Goal: Task Accomplishment & Management: Manage account settings

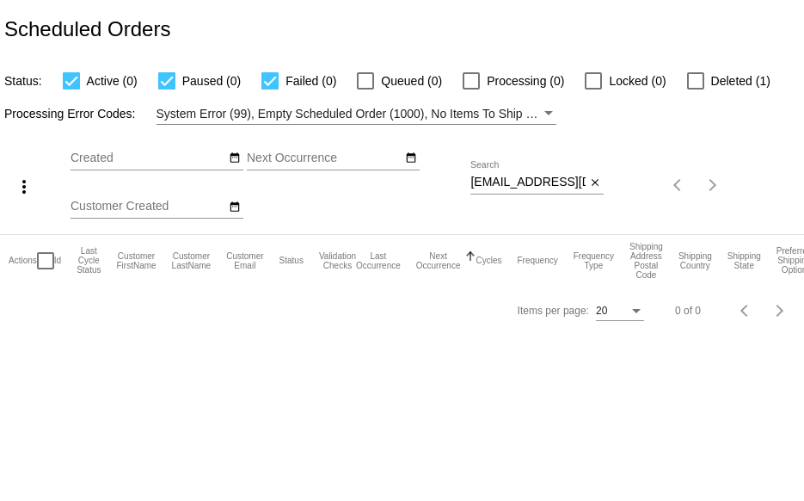
click at [470, 186] on div "Sep Jan Feb Mar Apr Su Mo" at bounding box center [271, 185] width 400 height 97
drag, startPoint x: 471, startPoint y: 182, endPoint x: 701, endPoint y: 174, distance: 230.7
click at [699, 172] on div "more_vert Sep Jan Feb Mar [DATE]" at bounding box center [402, 179] width 804 height 109
paste input "[STREET_ADDRESS] North"
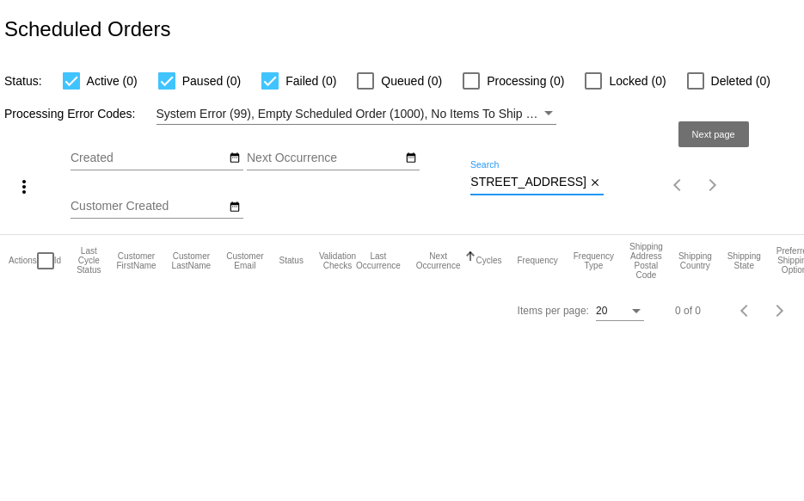
drag, startPoint x: 471, startPoint y: 182, endPoint x: 759, endPoint y: 184, distance: 288.2
click at [729, 195] on div "more_vert Sep Jan Feb Mar [DATE]" at bounding box center [402, 179] width 804 height 109
paste input "[EMAIL_ADDRESS][DOMAIN_NAME]"
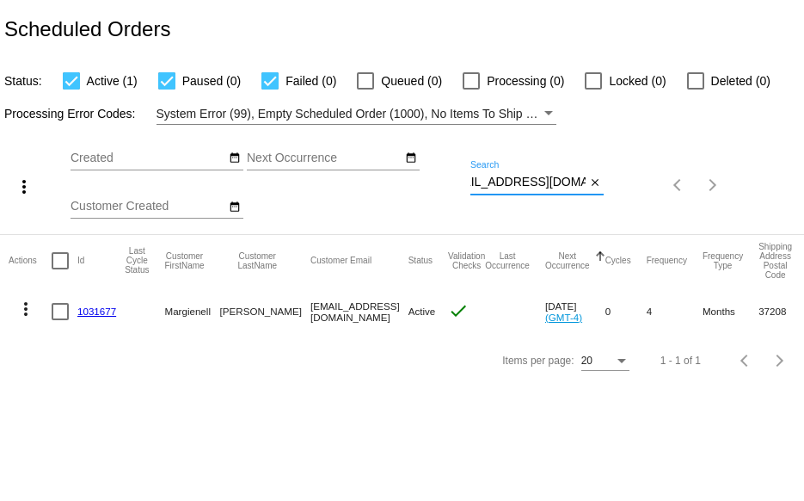
type input "[EMAIL_ADDRESS][DOMAIN_NAME]"
click at [91, 310] on link "1031677" at bounding box center [96, 310] width 39 height 11
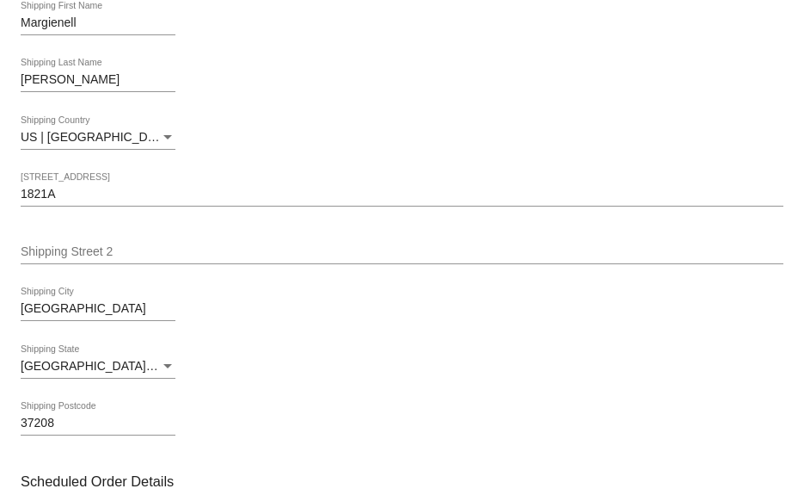
scroll to position [430, 0]
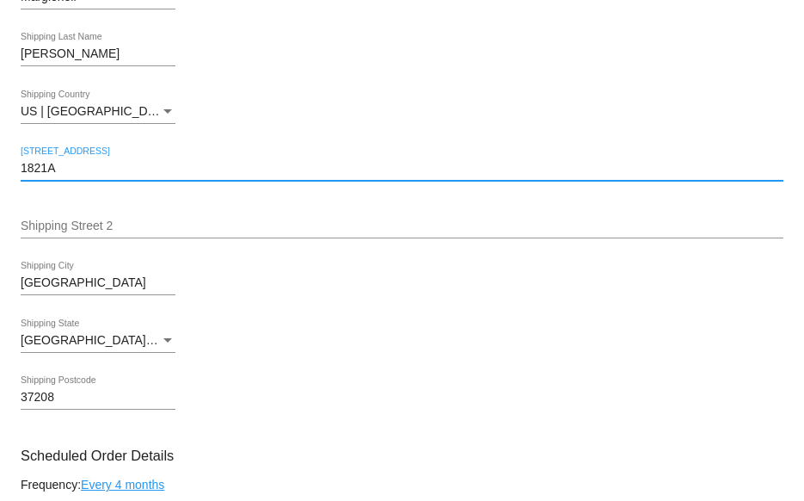
click at [113, 171] on input "1821A" at bounding box center [402, 169] width 763 height 14
drag, startPoint x: 113, startPoint y: 171, endPoint x: -52, endPoint y: 209, distance: 168.6
click at [0, 209] on html "arrow_back Scheduled Order #1031677 Active more_vert Validation Checks check Pa…" at bounding box center [402, 250] width 804 height 501
paste input "11th Ave. North"
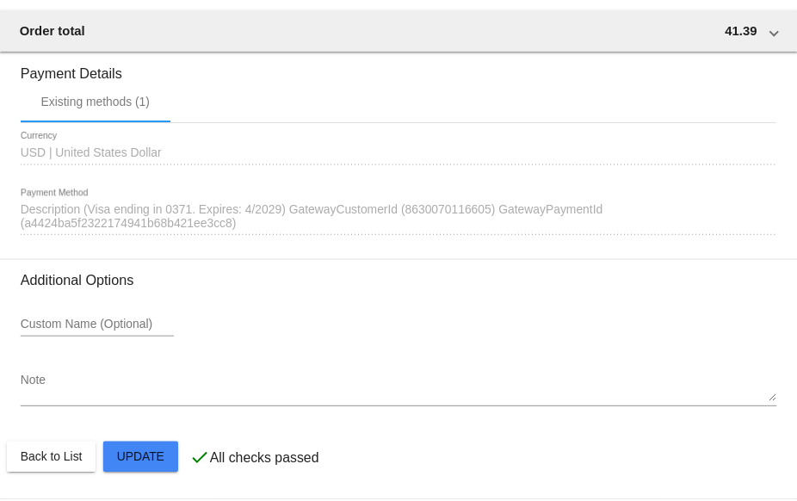
scroll to position [1507, 0]
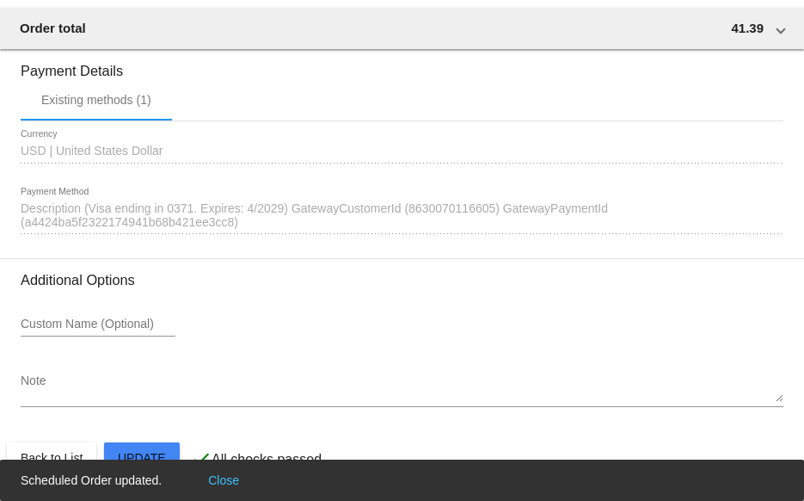
type input "[STREET_ADDRESS] North"
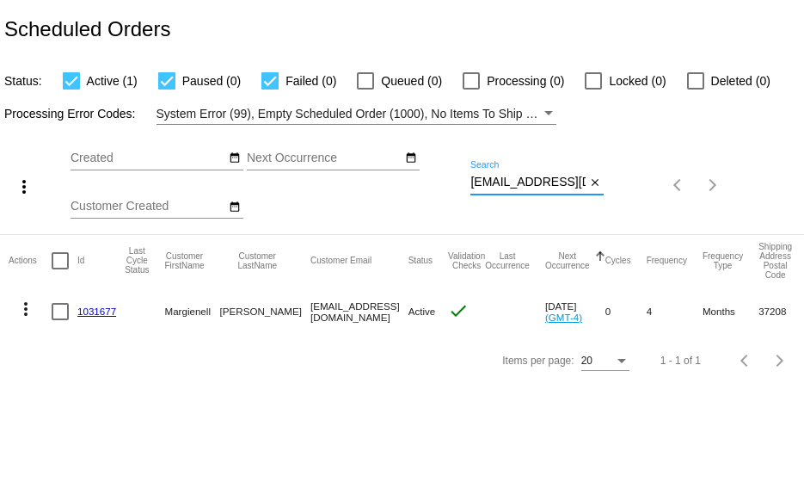
scroll to position [0, 29]
click at [668, 180] on div "more_vert Sep Jan Feb Mar [DATE]" at bounding box center [402, 179] width 804 height 109
paste input "yjoprbr1234@gmail"
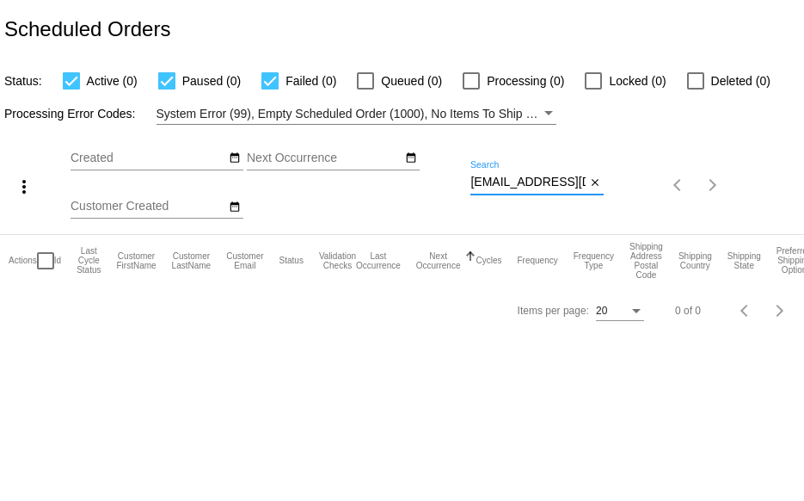
scroll to position [0, 25]
click at [680, 199] on div "more_vert Sep Jan Feb Mar [DATE]" at bounding box center [402, 179] width 804 height 109
paste input "koprbr1234@gmail.com."
drag, startPoint x: 473, startPoint y: 182, endPoint x: 594, endPoint y: 192, distance: 120.9
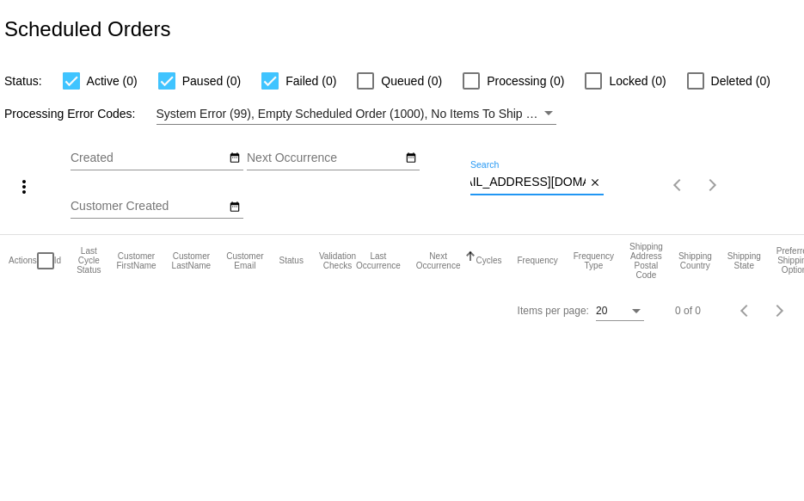
click at [594, 192] on div "mykoprbr1234@gmail.com Search close" at bounding box center [537, 185] width 133 height 49
paste input "jdorward45"
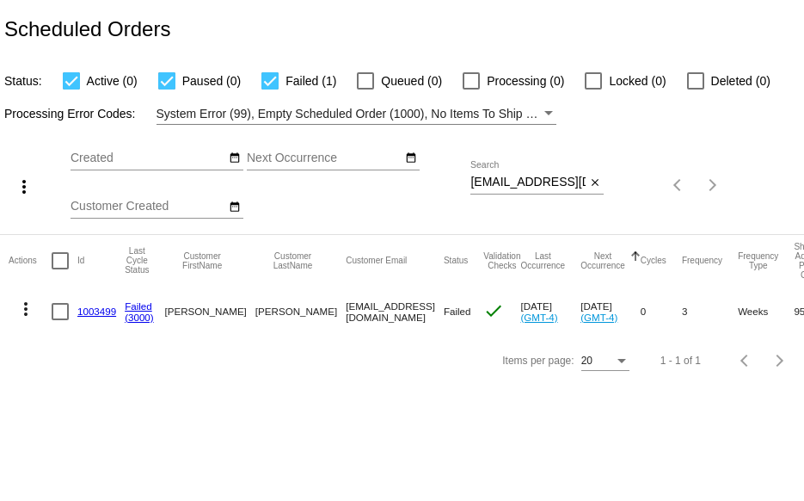
click at [474, 182] on div "more_vert Sep Jan Feb Mar [DATE]" at bounding box center [402, 179] width 804 height 109
drag, startPoint x: 472, startPoint y: 180, endPoint x: 496, endPoint y: 180, distance: 24.1
click at [568, 203] on div "jdorward45@gmail.com Search close" at bounding box center [537, 185] width 133 height 49
click at [470, 184] on div "Sep Jan Feb Mar Apr Su Mo" at bounding box center [271, 185] width 400 height 97
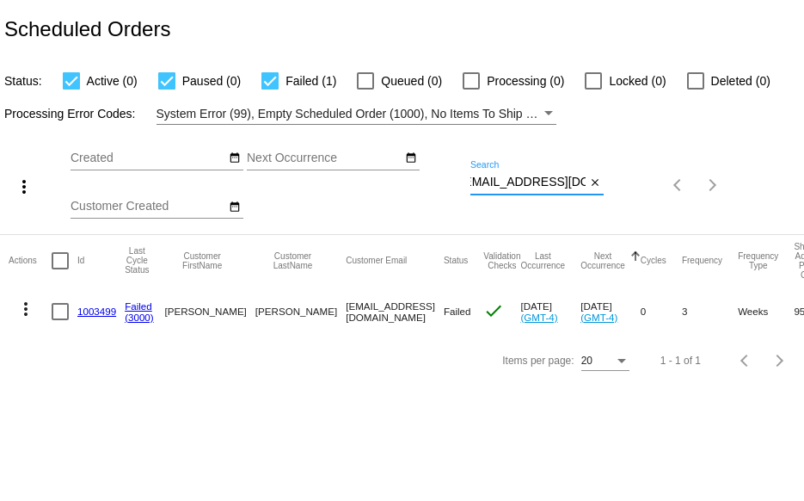
drag, startPoint x: 471, startPoint y: 184, endPoint x: 602, endPoint y: 168, distance: 131.8
click at [627, 188] on div "more_vert Sep Jan Feb Mar [DATE]" at bounding box center [402, 179] width 804 height 109
paste input "yayalady@live"
type input "yayalady@live.com"
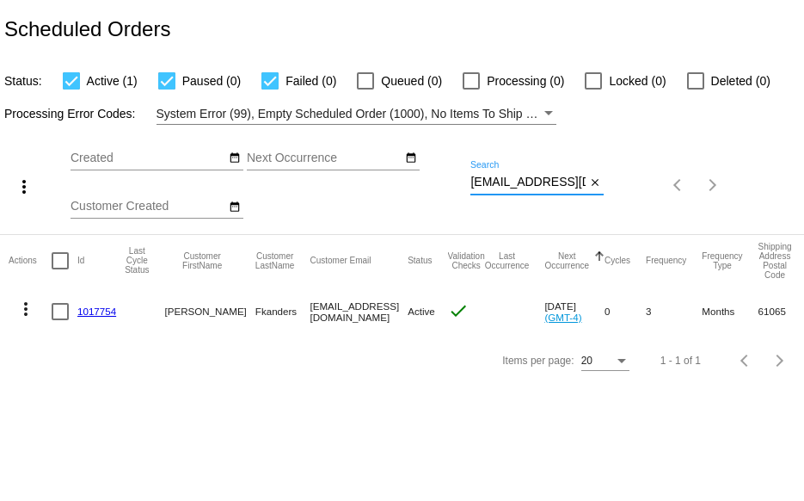
click at [97, 311] on link "1017754" at bounding box center [96, 310] width 39 height 11
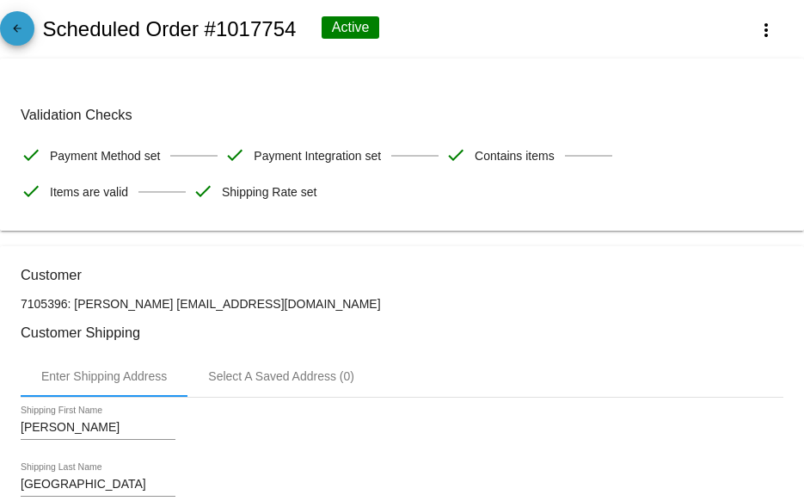
click at [22, 32] on mat-icon "arrow_back" at bounding box center [17, 32] width 21 height 21
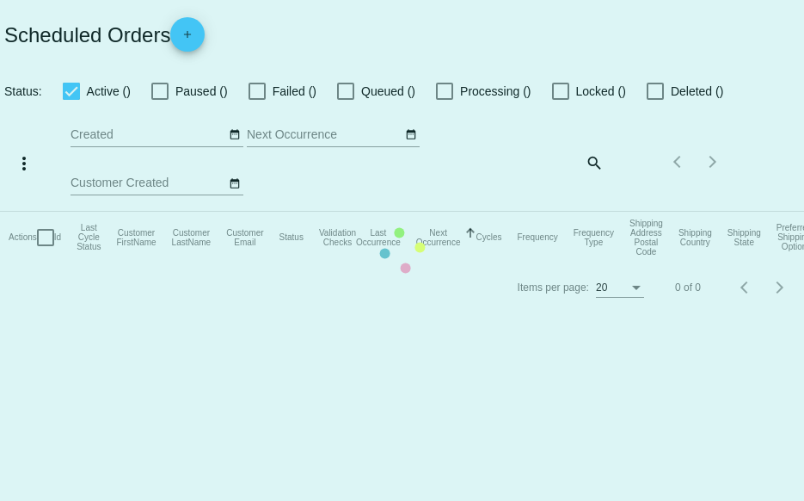
checkbox input "true"
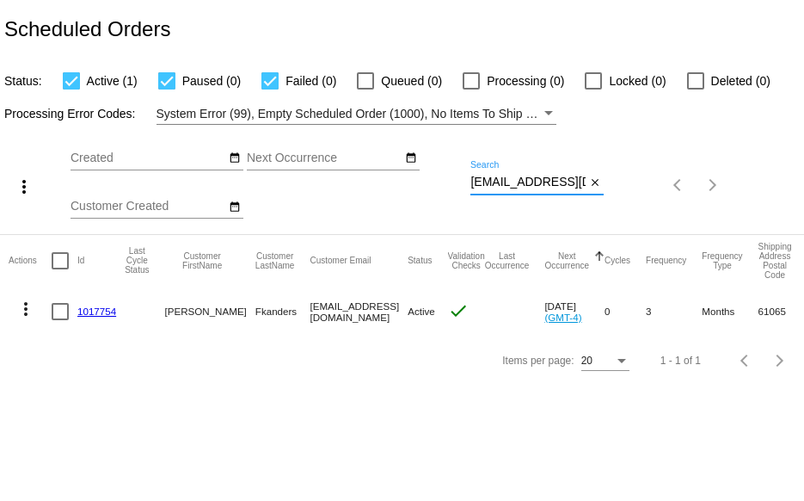
drag, startPoint x: 471, startPoint y: 183, endPoint x: 653, endPoint y: 201, distance: 182.4
click at [623, 192] on div "more_vert Sep Jan Feb Mar [DATE]" at bounding box center [402, 179] width 804 height 109
paste input "TATES05@aol"
drag, startPoint x: 471, startPoint y: 182, endPoint x: 693, endPoint y: 181, distance: 221.9
click at [641, 193] on div "more_vert Sep Jan Feb Mar [DATE]" at bounding box center [402, 179] width 804 height 109
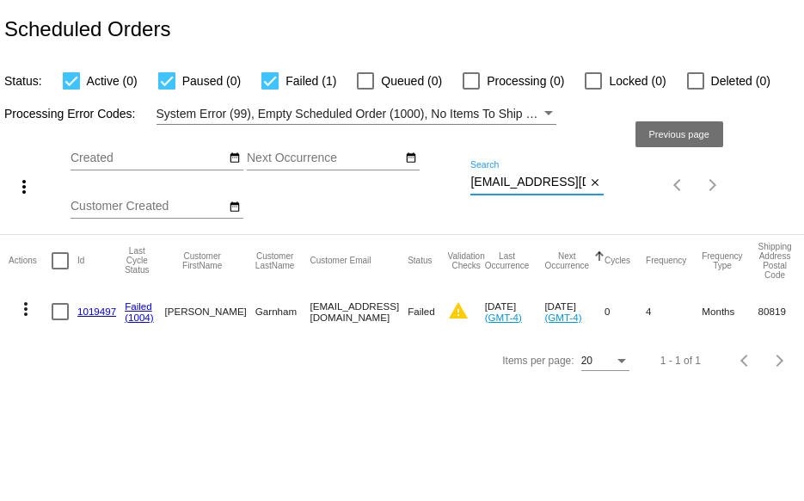
paste input "lebrelia"
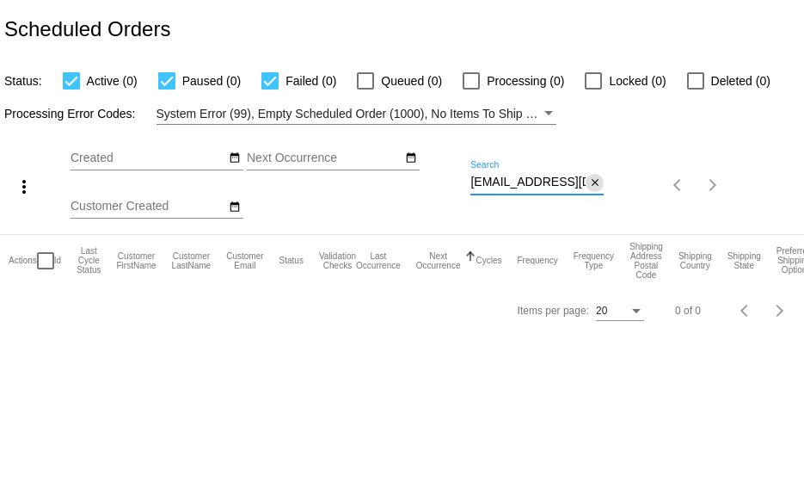
type input "lebrelia@aol.com"
click at [590, 179] on mat-icon "close" at bounding box center [595, 183] width 12 height 14
